Goal: Task Accomplishment & Management: Manage account settings

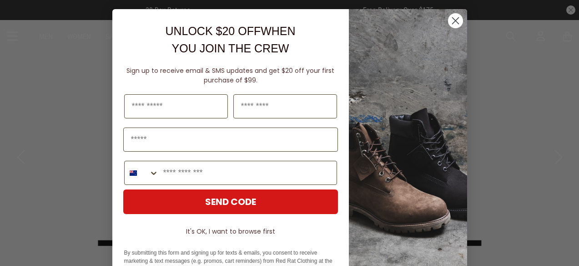
click at [443, 17] on img "POPUP Form" at bounding box center [408, 160] width 118 height 302
click at [448, 14] on icon "Close dialog" at bounding box center [456, 21] width 16 height 16
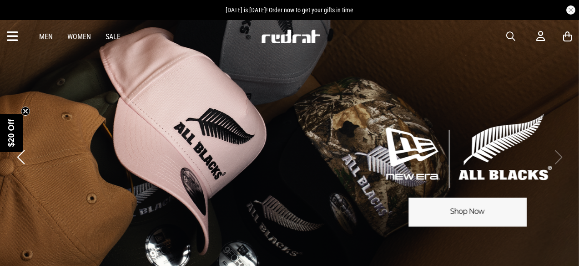
click at [572, 1] on article "[DATE] is [DATE]! Order now to get your gifts in time" at bounding box center [289, 10] width 579 height 20
drag, startPoint x: 572, startPoint y: 1, endPoint x: 344, endPoint y: 44, distance: 231.9
click at [344, 44] on div "Men Women Sale Sign in New Back Footwear Back Mens Back Womens Back Youth & Kid…" at bounding box center [289, 36] width 579 height 33
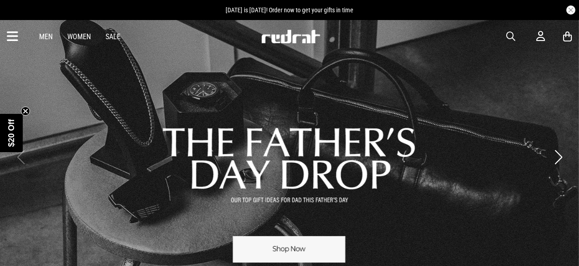
click at [534, 42] on div "Men Women Sale Sign in New Back Footwear Back Mens Back Womens Back Youth & Kid…" at bounding box center [289, 36] width 579 height 33
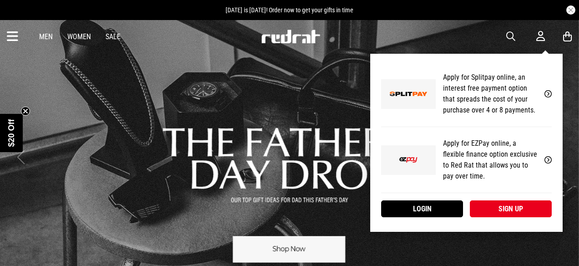
click at [544, 34] on icon at bounding box center [540, 35] width 9 height 11
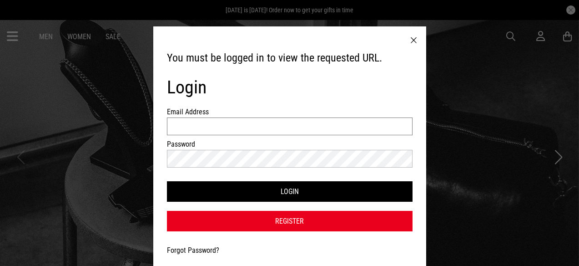
click at [220, 122] on input "Email Address" at bounding box center [290, 126] width 246 height 18
type input "*"
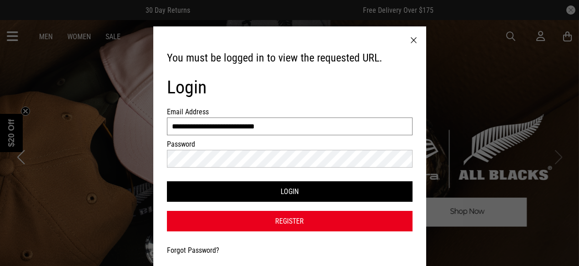
type input "**********"
